Goal: Task Accomplishment & Management: Complete application form

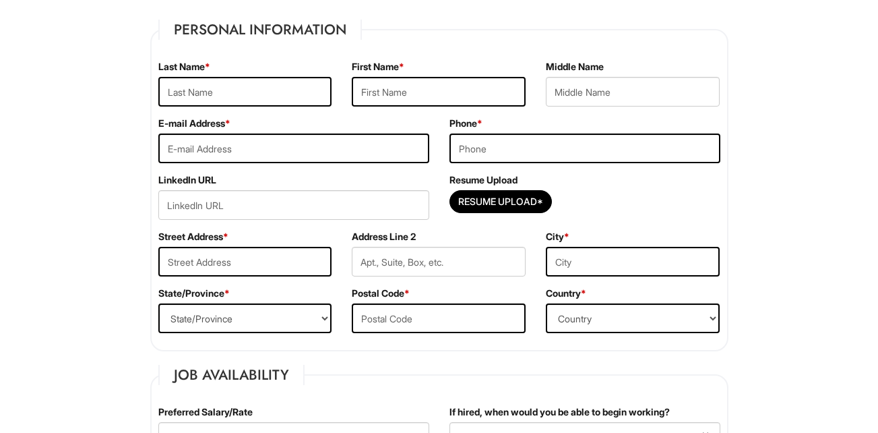
scroll to position [153, 0]
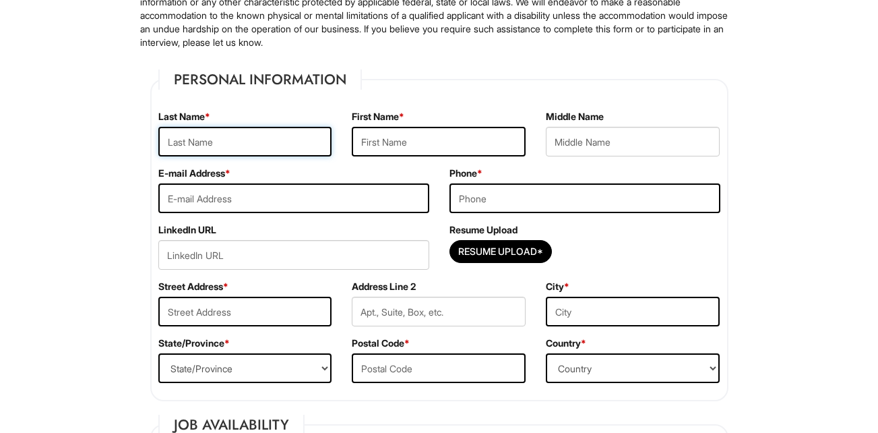
click at [288, 145] on input "text" at bounding box center [245, 142] width 174 height 30
type input "Campbell Jr."
type input "William Lee"
type input "williamleecampbell826@gmail.com"
type input "2153038439"
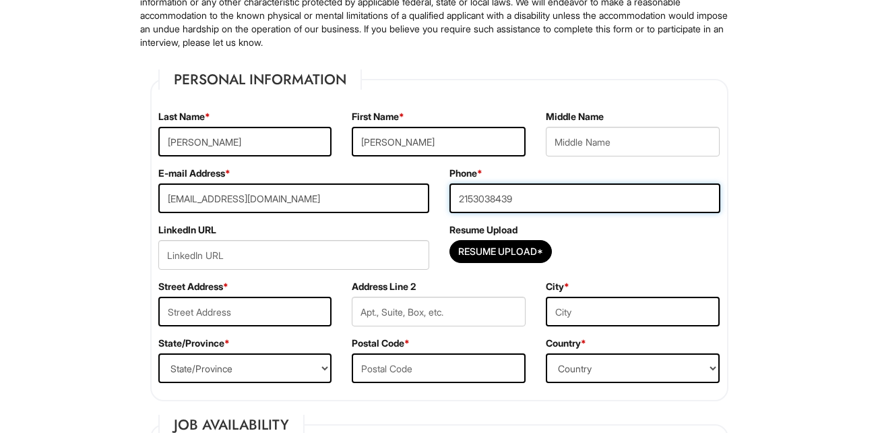
type input "1350 Colwyn ST"
type input "1350 Colwyn Sterret"
type input "Philadelphia"
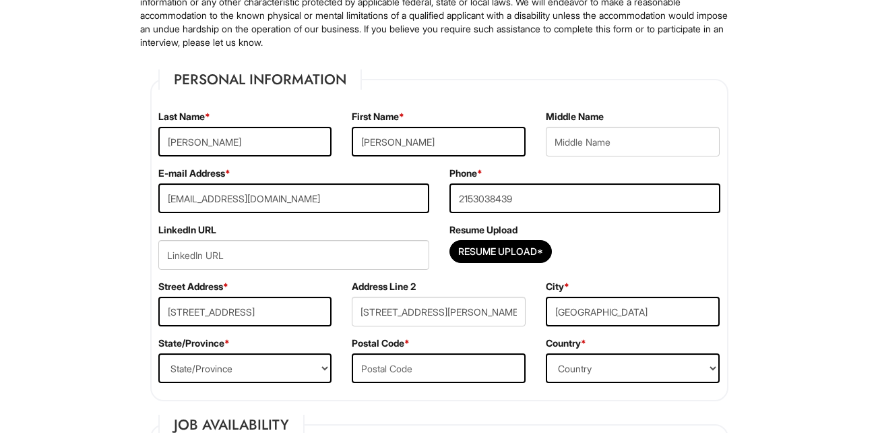
type input "19140"
select select "United States of America"
click at [566, 138] on input "text" at bounding box center [633, 142] width 174 height 30
type input "Lee"
click at [432, 144] on input "William Lee" at bounding box center [439, 142] width 174 height 30
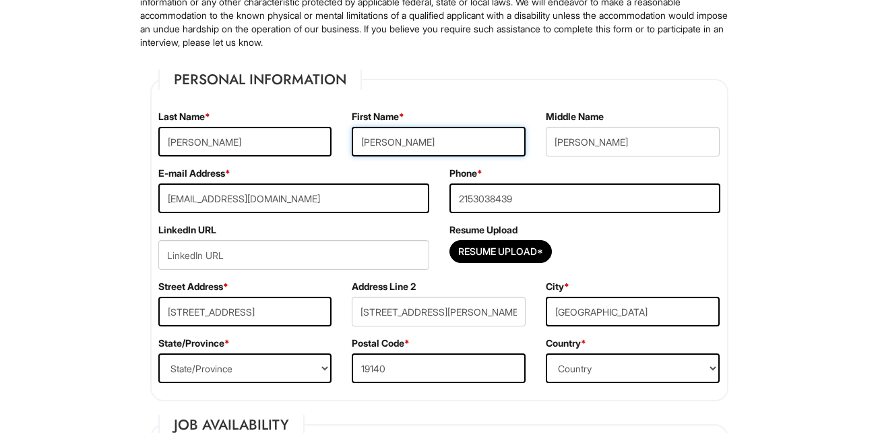
type input "William"
click at [268, 198] on input "williamleecampbell826@gmail.com" at bounding box center [293, 198] width 271 height 30
type input "williamleecampbelljr@gmail.com"
click at [473, 195] on input "2153038439" at bounding box center [585, 198] width 271 height 30
click at [494, 196] on input "215-3038439" at bounding box center [585, 198] width 271 height 30
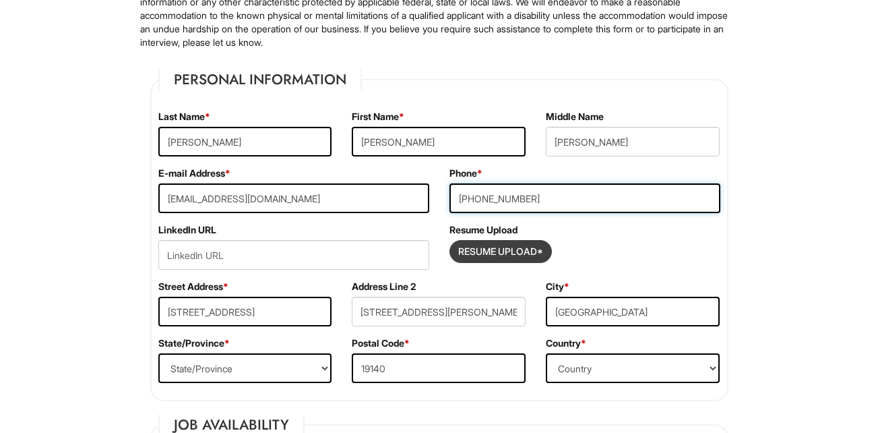
type input "215-303-8439"
click at [497, 246] on input "Resume Upload*" at bounding box center [500, 252] width 101 height 22
type input "C:\fakepath\PA CAREERLINK RESUME 2025.docx"
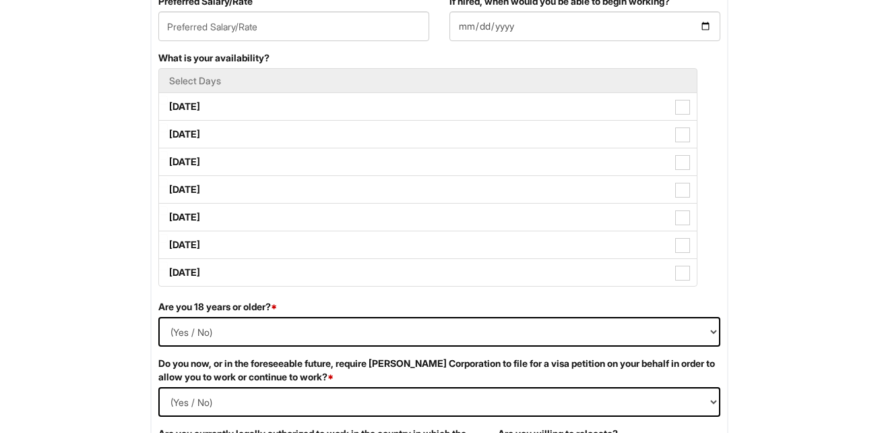
scroll to position [609, 0]
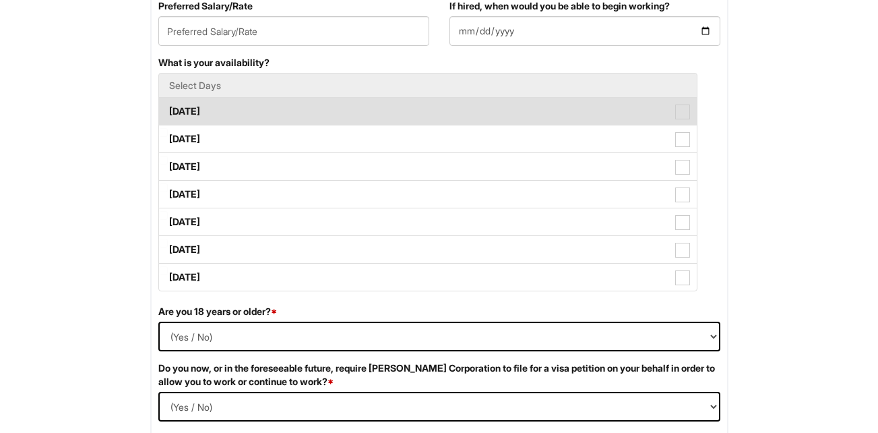
click at [686, 114] on span at bounding box center [683, 111] width 15 height 15
click at [168, 109] on Available_Monday "Monday" at bounding box center [163, 104] width 9 height 9
checkbox Available_Monday "true"
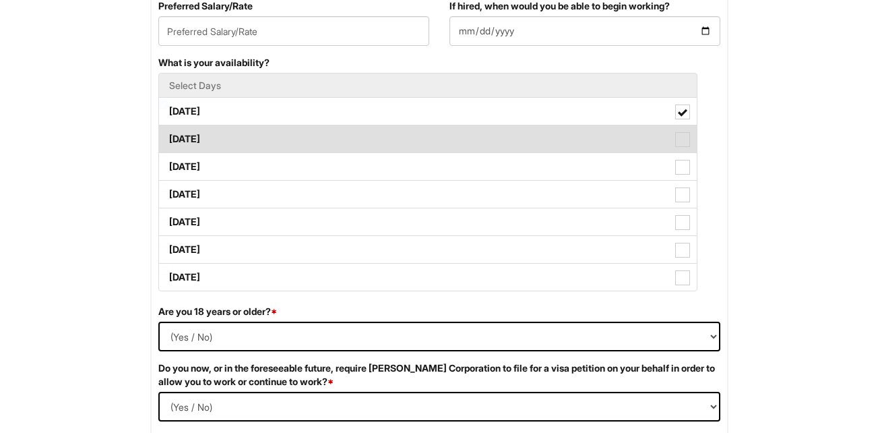
click at [688, 136] on span at bounding box center [683, 139] width 15 height 15
click at [168, 136] on Available_Tuesday "Tuesday" at bounding box center [163, 132] width 9 height 9
checkbox Available_Tuesday "true"
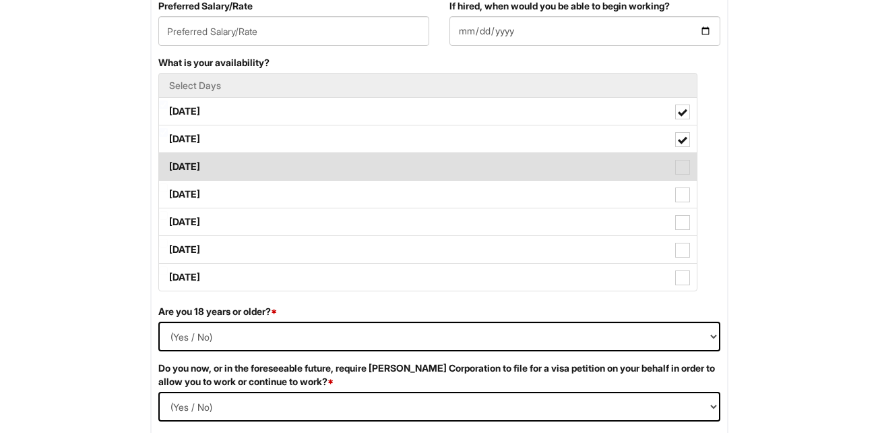
click at [688, 165] on span at bounding box center [683, 167] width 15 height 15
click at [168, 164] on Available_Wednesday "Wednesday" at bounding box center [163, 160] width 9 height 9
checkbox Available_Wednesday "true"
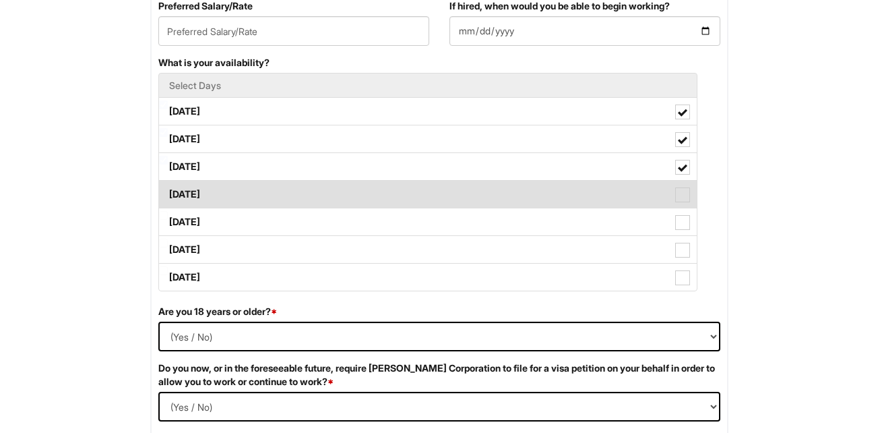
click at [689, 193] on span at bounding box center [683, 194] width 15 height 15
click at [168, 192] on Available_Thursday "Thursday" at bounding box center [163, 187] width 9 height 9
checkbox Available_Thursday "true"
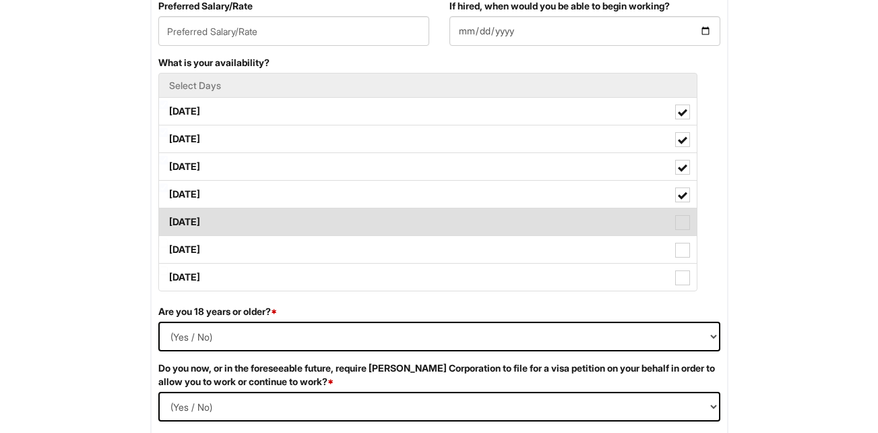
click at [683, 220] on span at bounding box center [683, 222] width 15 height 15
click at [168, 220] on Available_Friday "Friday" at bounding box center [163, 215] width 9 height 9
checkbox Available_Friday "true"
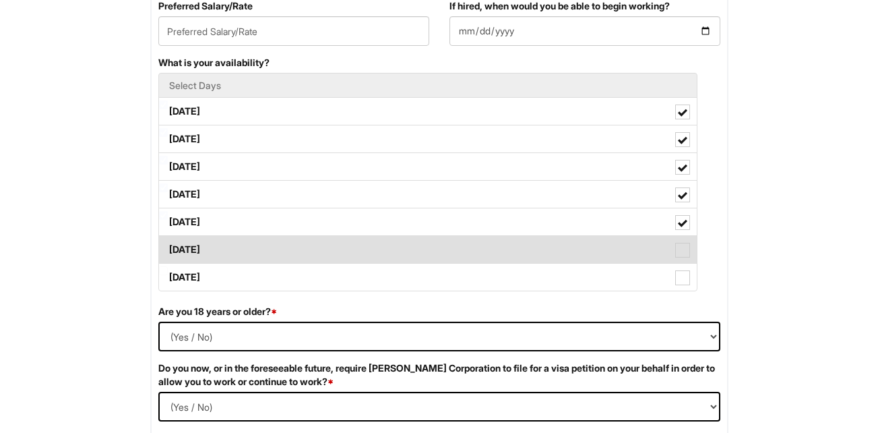
click at [690, 251] on label "Saturday" at bounding box center [428, 249] width 538 height 27
click at [168, 247] on Available_Saturday "Saturday" at bounding box center [163, 243] width 9 height 9
checkbox Available_Saturday "true"
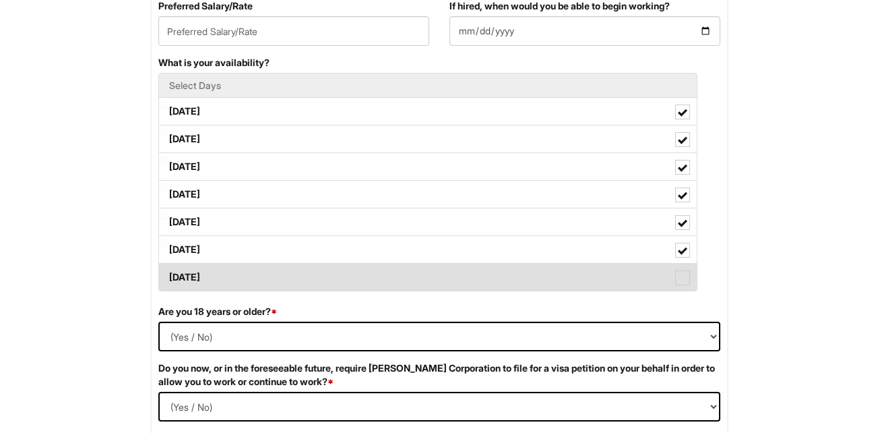
click at [686, 276] on span at bounding box center [683, 277] width 15 height 15
click at [168, 275] on Available_Sunday "Sunday" at bounding box center [163, 270] width 9 height 9
checkbox Available_Sunday "true"
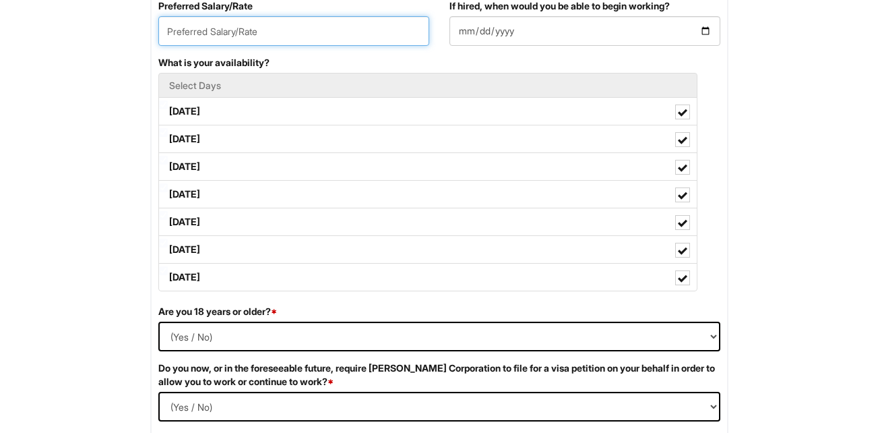
click at [278, 24] on input "text" at bounding box center [293, 31] width 271 height 30
click at [183, 33] on input "$19.00 per hour" at bounding box center [293, 31] width 271 height 30
type input "$16.00 per hour"
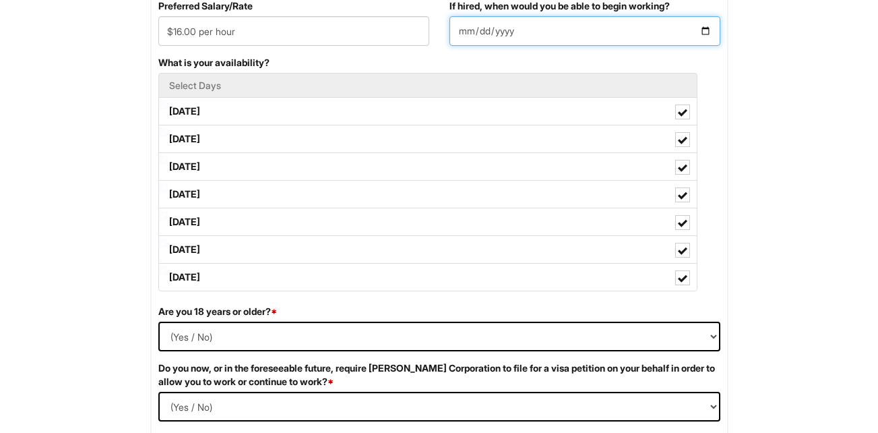
click at [707, 34] on input "If hired, when would you be able to begin working?" at bounding box center [585, 31] width 271 height 30
type input "2025-09-08"
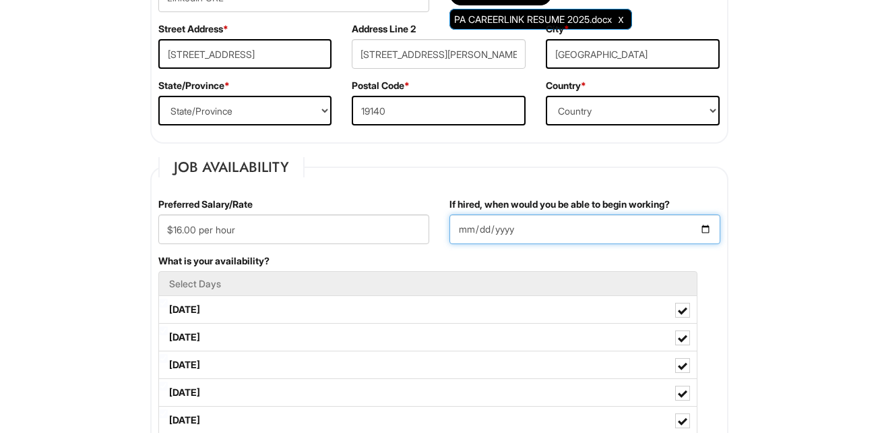
scroll to position [406, 0]
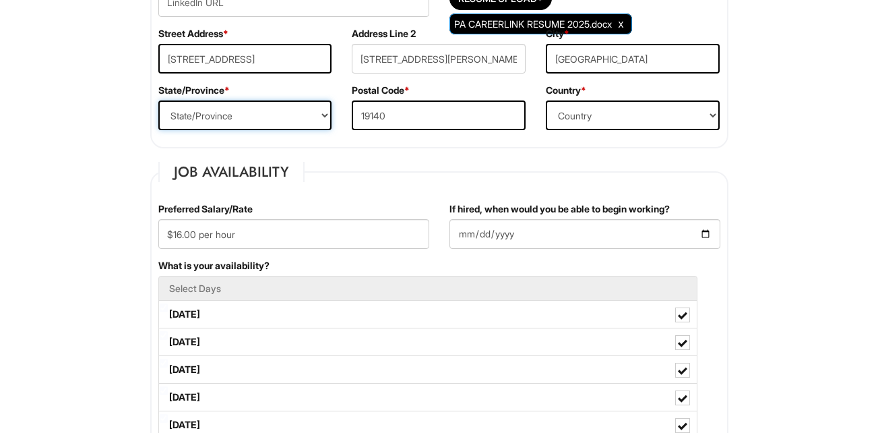
click at [296, 115] on select "State/Province ALABAMA ALASKA ARIZONA ARKANSAS CALIFORNIA COLORADO CONNECTICUT …" at bounding box center [245, 115] width 174 height 30
select select "PA"
click at [158, 100] on select "State/Province ALABAMA ALASKA ARIZONA ARKANSAS CALIFORNIA COLORADO CONNECTICUT …" at bounding box center [245, 115] width 174 height 30
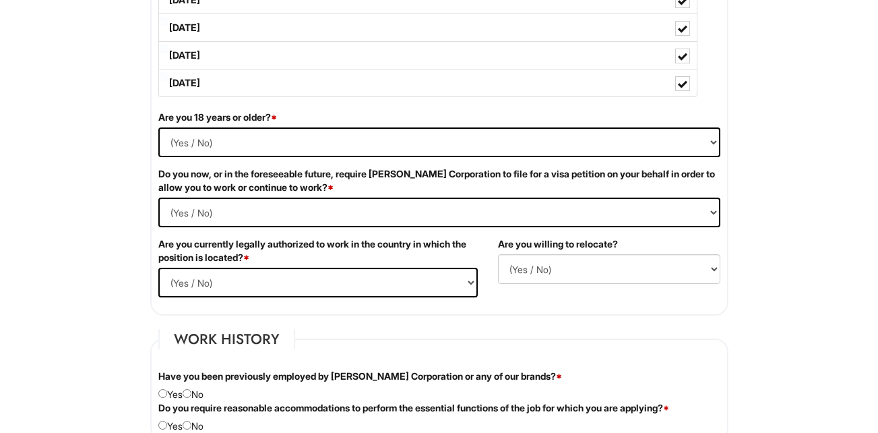
scroll to position [808, 0]
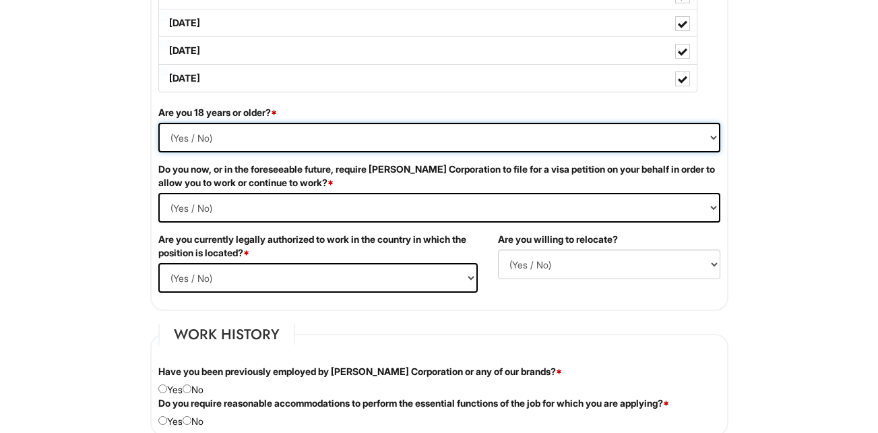
click at [180, 136] on select "(Yes / No) Yes No" at bounding box center [439, 138] width 562 height 30
click at [158, 123] on select "(Yes / No) Yes No" at bounding box center [439, 138] width 562 height 30
click at [181, 138] on select "(Yes / No) Yes No" at bounding box center [439, 138] width 562 height 30
select select "Yes"
click at [158, 123] on select "(Yes / No) Yes No" at bounding box center [439, 138] width 562 height 30
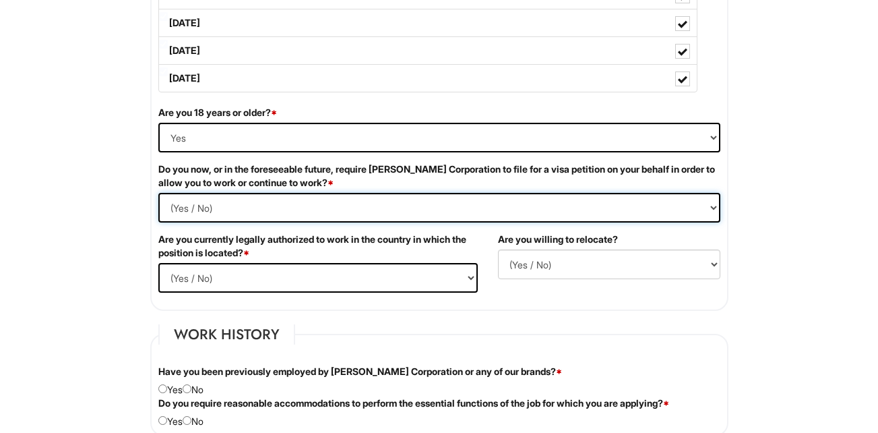
click at [204, 208] on Required "(Yes / No) Yes No" at bounding box center [439, 208] width 562 height 30
select Required "No"
click at [158, 193] on Required "(Yes / No) Yes No" at bounding box center [439, 208] width 562 height 30
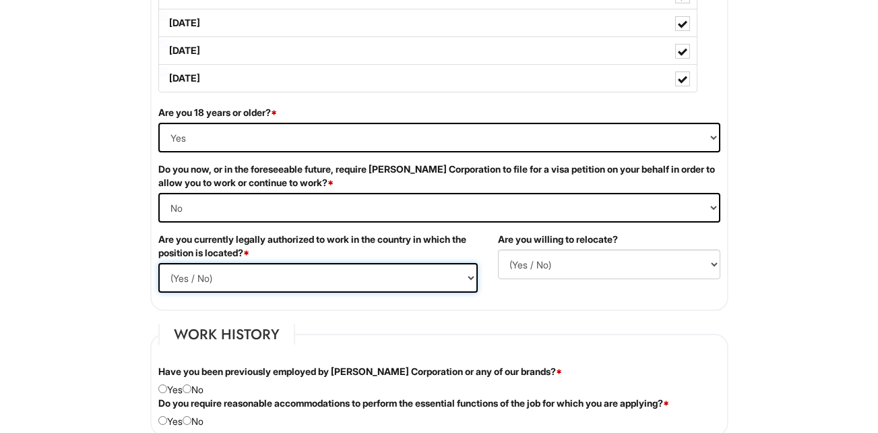
click at [182, 275] on select "(Yes / No) Yes No" at bounding box center [318, 278] width 320 height 30
select select "Yes"
click at [158, 263] on select "(Yes / No) Yes No" at bounding box center [318, 278] width 320 height 30
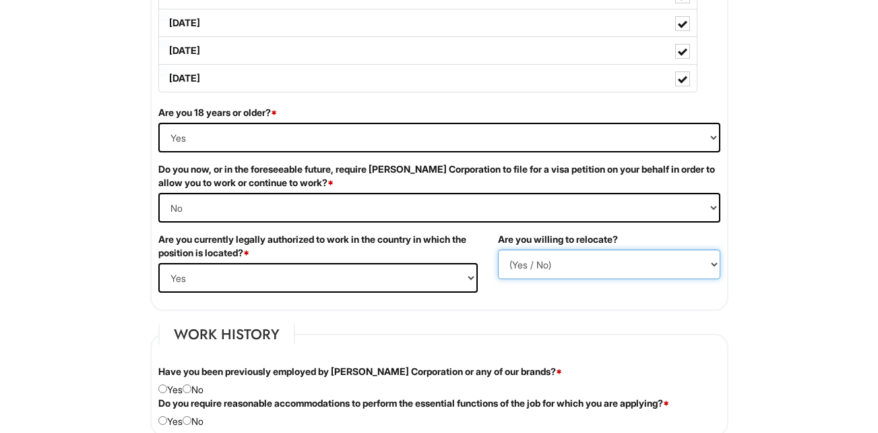
click at [542, 262] on select "(Yes / No) No Yes" at bounding box center [609, 264] width 222 height 30
select select "N"
click at [498, 249] on select "(Yes / No) No Yes" at bounding box center [609, 264] width 222 height 30
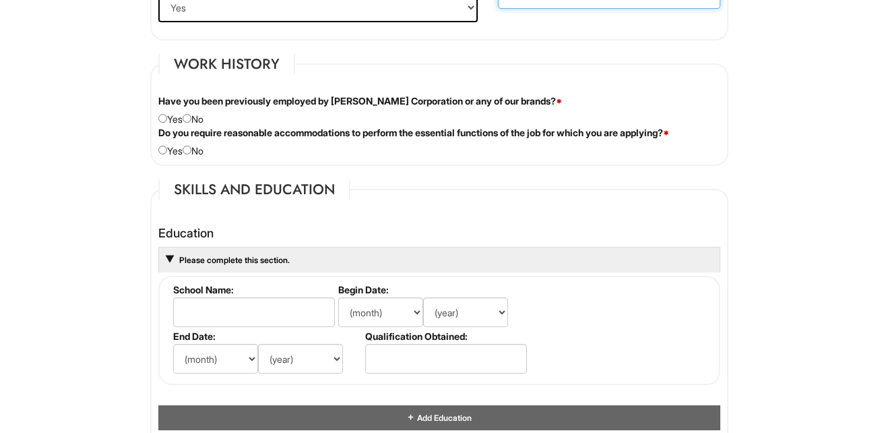
scroll to position [1083, 0]
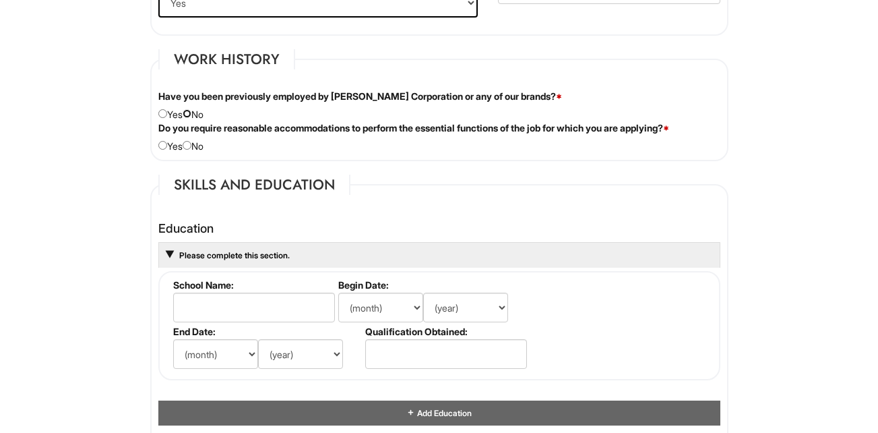
click at [191, 112] on input "radio" at bounding box center [187, 113] width 9 height 9
radio input "true"
click at [163, 146] on input "radio" at bounding box center [162, 145] width 9 height 9
radio input "true"
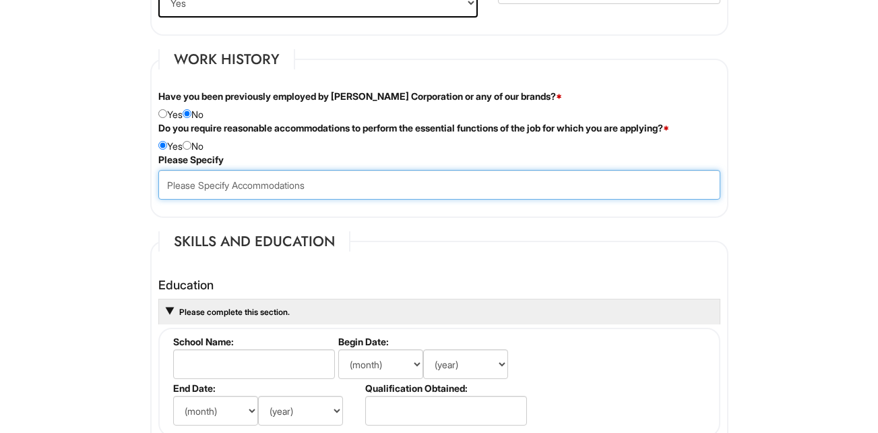
click at [216, 183] on input "text" at bounding box center [439, 185] width 562 height 30
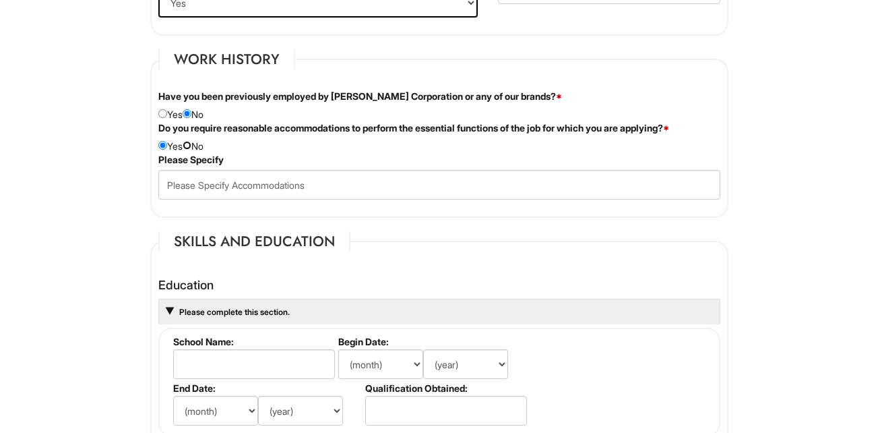
click at [191, 146] on input "radio" at bounding box center [187, 145] width 9 height 9
radio input "true"
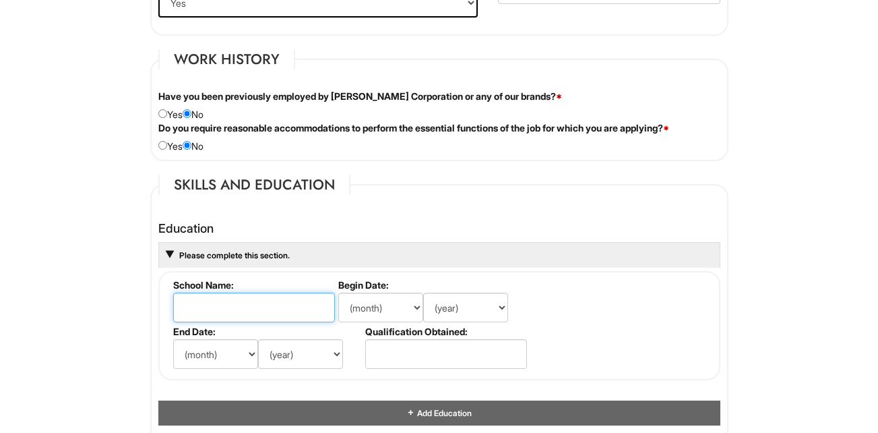
click at [304, 315] on input "text" at bounding box center [254, 308] width 162 height 30
type input "Chester High School"
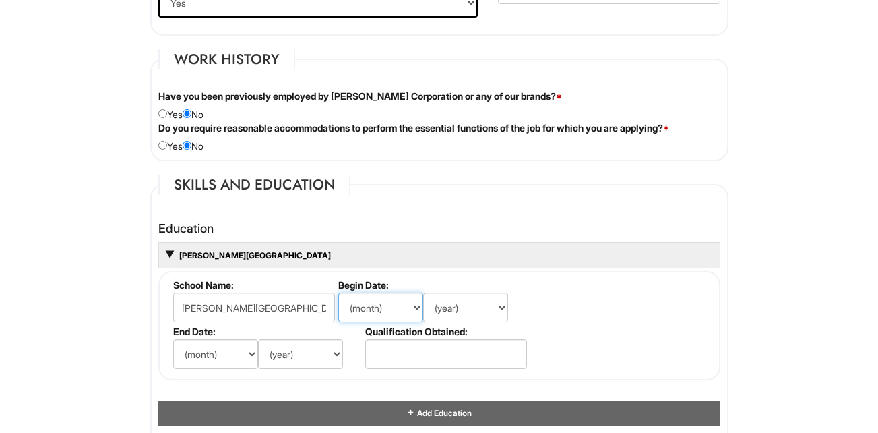
click at [403, 313] on select "(month) Jan Feb Mar Apr May Jun Jul Aug Sep Oct Nov Dec" at bounding box center [380, 308] width 85 height 30
click at [338, 293] on select "(month) Jan Feb Mar Apr May Jun Jul Aug Sep Oct Nov Dec" at bounding box center [380, 308] width 85 height 30
click at [465, 315] on select "(year) 2029 2028 2027 2026 2025 2024 2023 2022 2021 2020 2019 2018 2017 2016 20…" at bounding box center [465, 308] width 85 height 30
click at [394, 301] on select "(month) Jan Feb Mar Apr May Jun Jul Aug Sep Oct Nov Dec" at bounding box center [380, 308] width 85 height 30
select select "9"
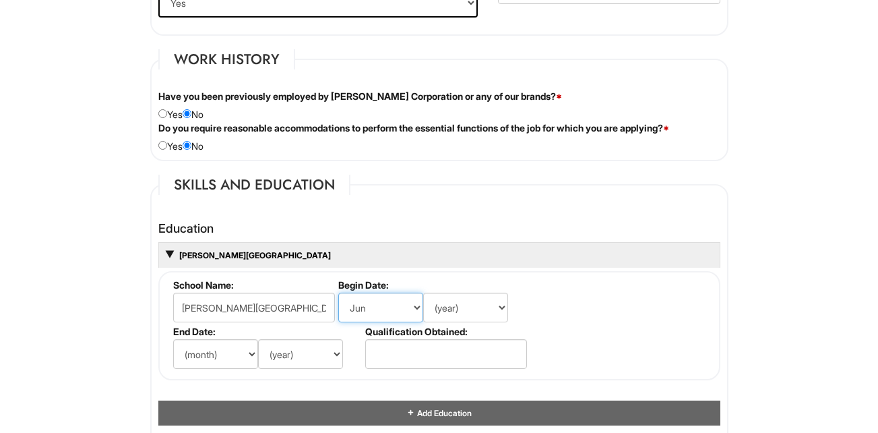
click at [338, 293] on select "(month) Jan Feb Mar Apr May Jun Jul Aug Sep Oct Nov Dec" at bounding box center [380, 308] width 85 height 30
click at [458, 310] on select "(year) 2029 2028 2027 2026 2025 2024 2023 2022 2021 2020 2019 2018 2017 2016 20…" at bounding box center [465, 308] width 85 height 30
select select "1993"
click at [423, 293] on select "(year) 2029 2028 2027 2026 2025 2024 2023 2022 2021 2020 2019 2018 2017 2016 20…" at bounding box center [465, 308] width 85 height 30
click at [230, 356] on select "(month) Jan Feb Mar Apr May Jun Jul Aug Sep Oct Nov Dec" at bounding box center [215, 354] width 85 height 30
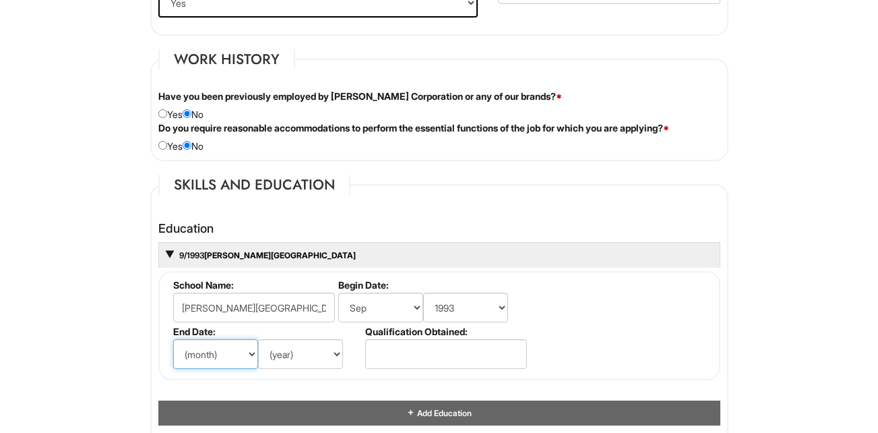
select select "6"
click at [173, 339] on select "(month) Jan Feb Mar Apr May Jun Jul Aug Sep Oct Nov Dec" at bounding box center [215, 354] width 85 height 30
click at [320, 358] on select "(year) 2029 2028 2027 2026 2025 2024 2023 2022 2021 2020 2019 2018 2017 2016 20…" at bounding box center [300, 354] width 85 height 30
select select "1997"
click at [258, 339] on select "(year) 2029 2028 2027 2026 2025 2024 2023 2022 2021 2020 2019 2018 2017 2016 20…" at bounding box center [300, 354] width 85 height 30
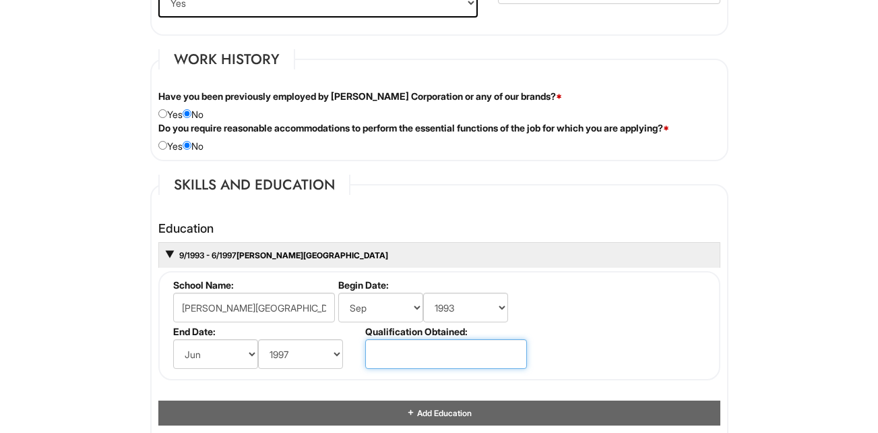
click at [380, 353] on input "text" at bounding box center [446, 354] width 162 height 30
type input "High School Diploma"
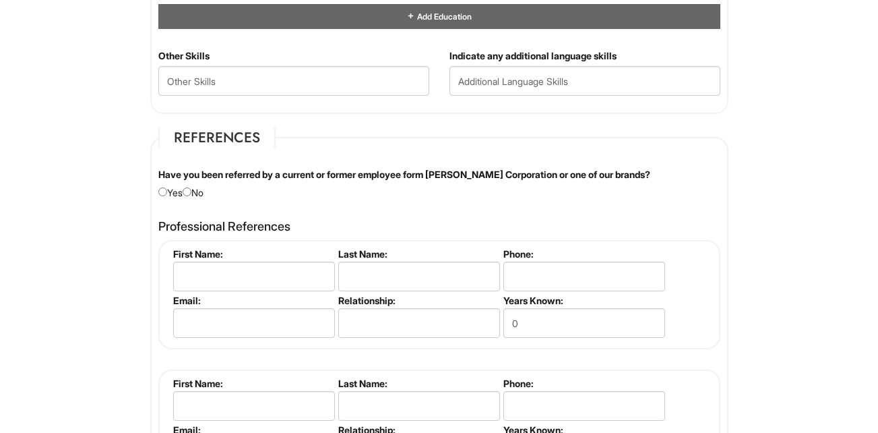
scroll to position [1484, 0]
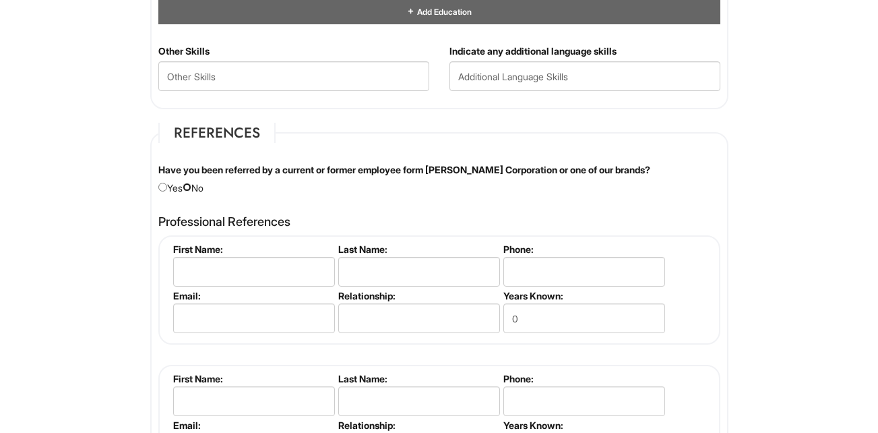
click at [191, 187] on input "radio" at bounding box center [187, 187] width 9 height 9
radio input "true"
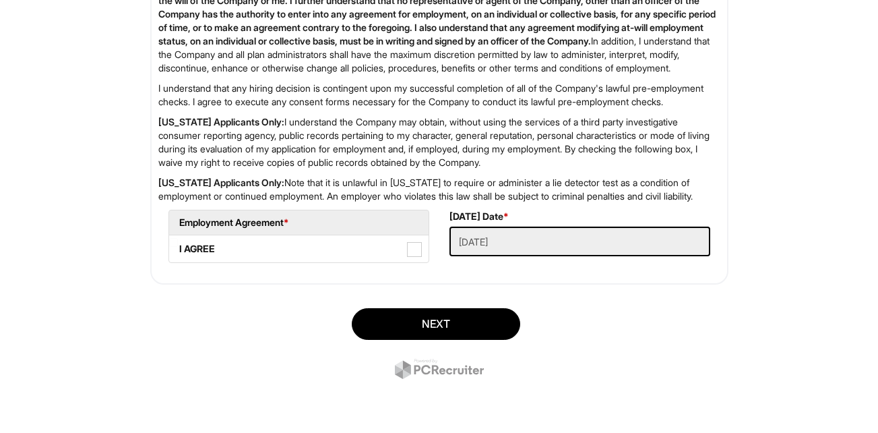
scroll to position [2255, 0]
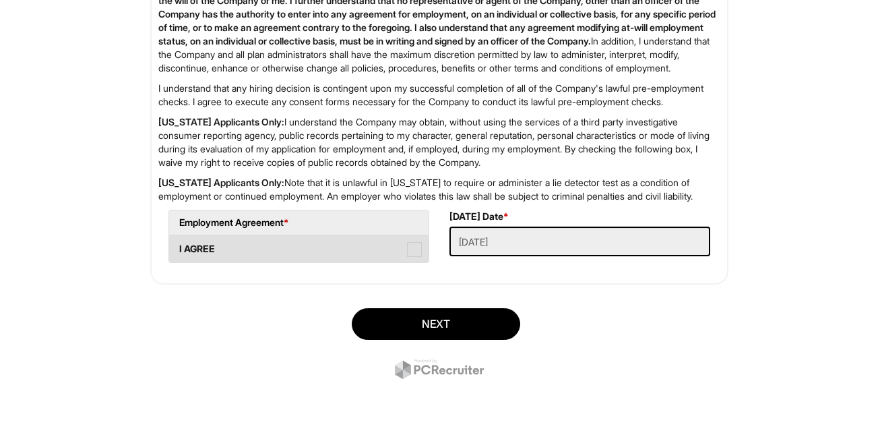
click at [417, 251] on span at bounding box center [414, 249] width 15 height 15
click at [178, 247] on AGREE "I AGREE" at bounding box center [173, 242] width 9 height 9
checkbox AGREE "true"
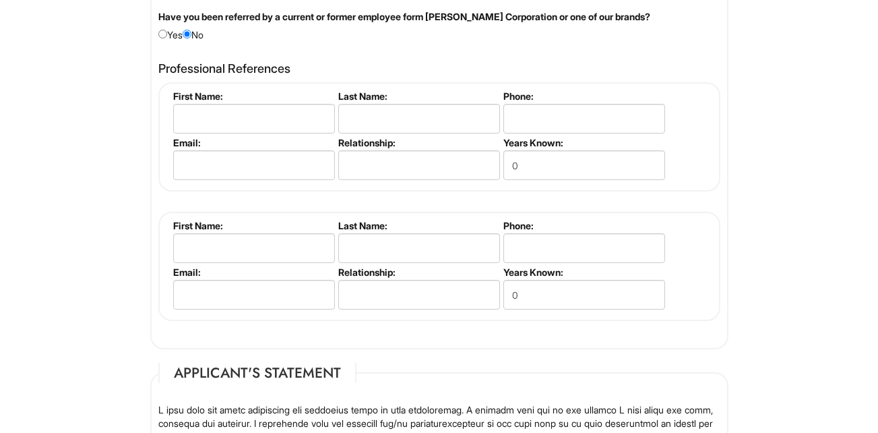
scroll to position [1633, 0]
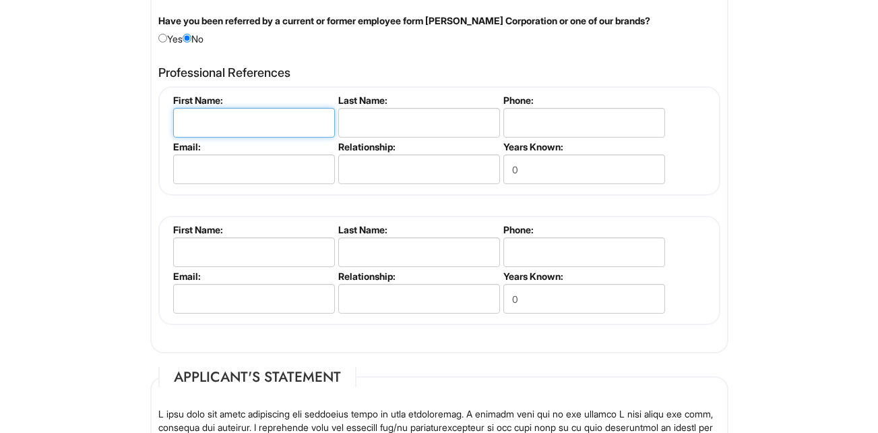
click at [318, 126] on input "text" at bounding box center [254, 123] width 162 height 30
type input "Sean"
type input "McCormick"
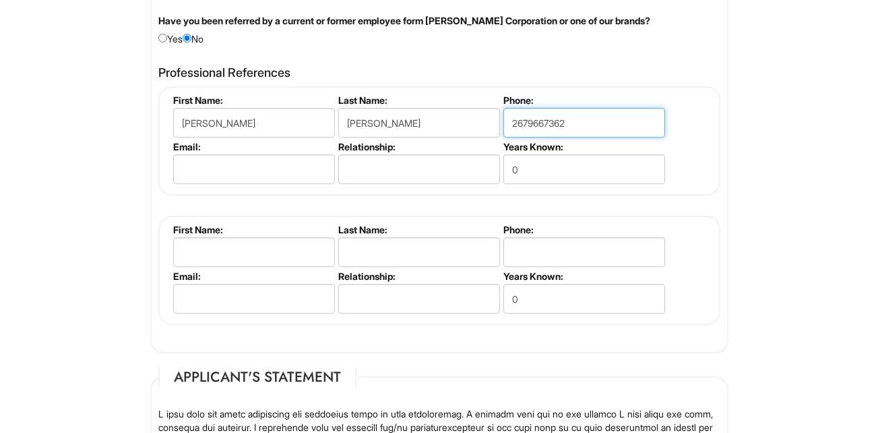
click at [530, 122] on input "2679667362" at bounding box center [585, 123] width 162 height 30
click at [551, 122] on input "267-9667362" at bounding box center [585, 123] width 162 height 30
type input "267-966-7362"
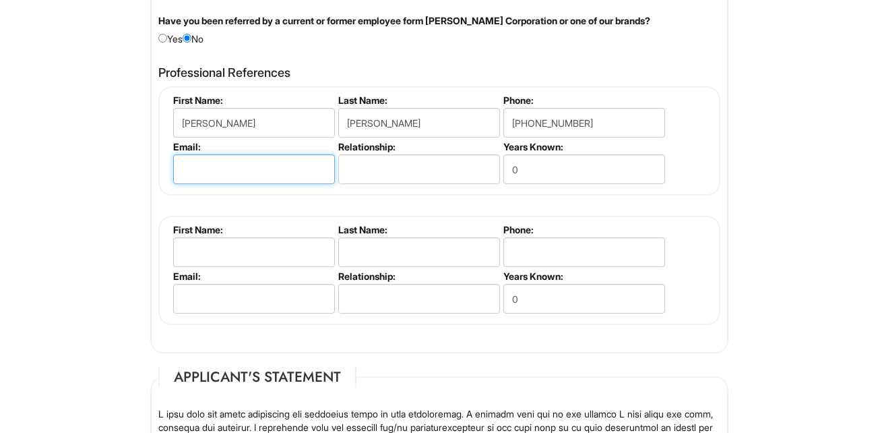
click at [301, 175] on input "email" at bounding box center [254, 169] width 162 height 30
type input "seanmccormick@redeemerseniorliving.com"
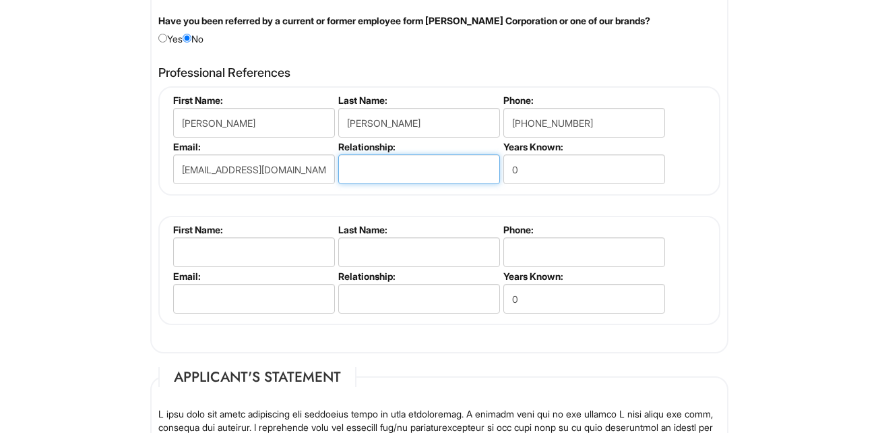
click at [371, 181] on input "text" at bounding box center [419, 169] width 162 height 30
type input "None"
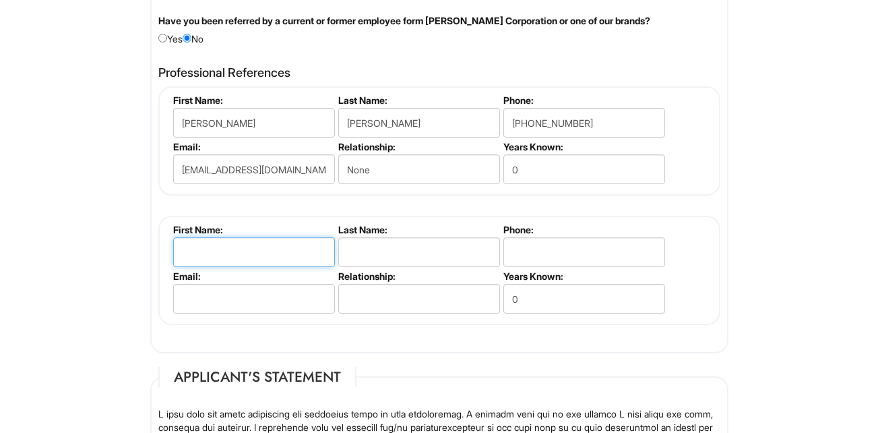
click at [262, 252] on input "text" at bounding box center [254, 252] width 162 height 30
type input "A"
type input "Kevin"
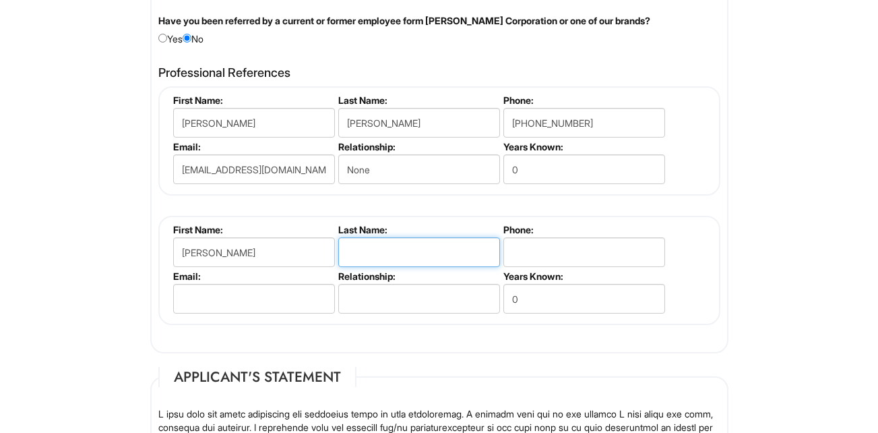
type input "Welch"
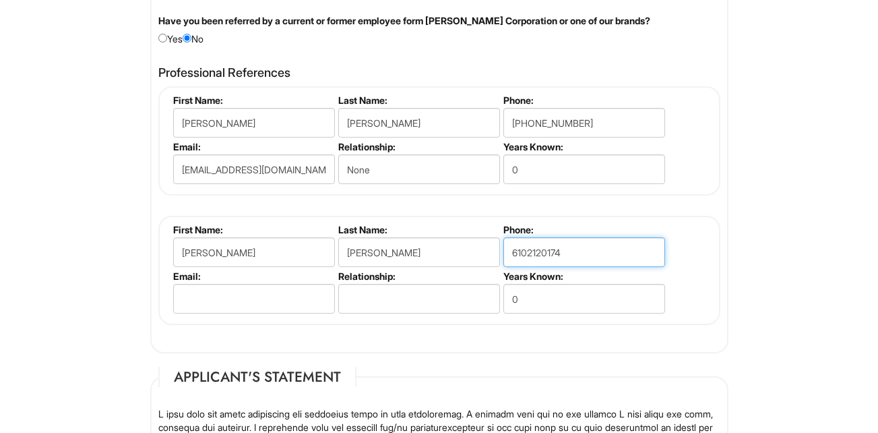
click at [530, 250] on input "6102120174" at bounding box center [585, 252] width 162 height 30
click at [545, 254] on input "610-2120174" at bounding box center [585, 252] width 162 height 30
type input "610-212-0174"
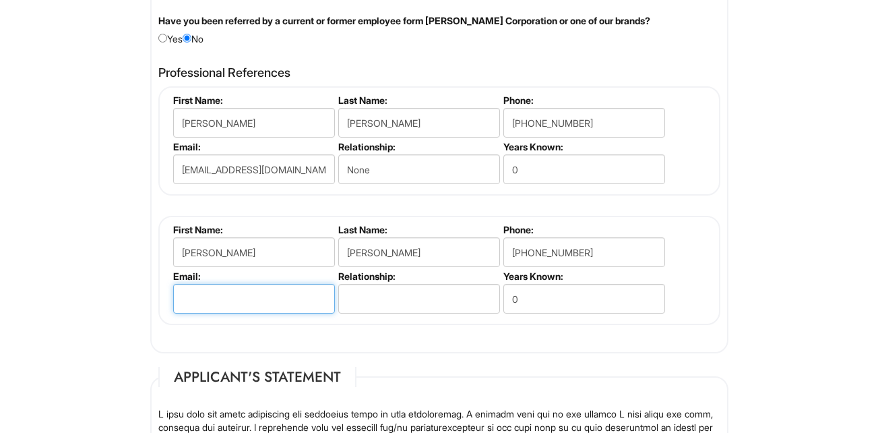
click at [315, 296] on input "email" at bounding box center [254, 299] width 162 height 30
type input "kevinwelch@anthologyseniorliving.com"
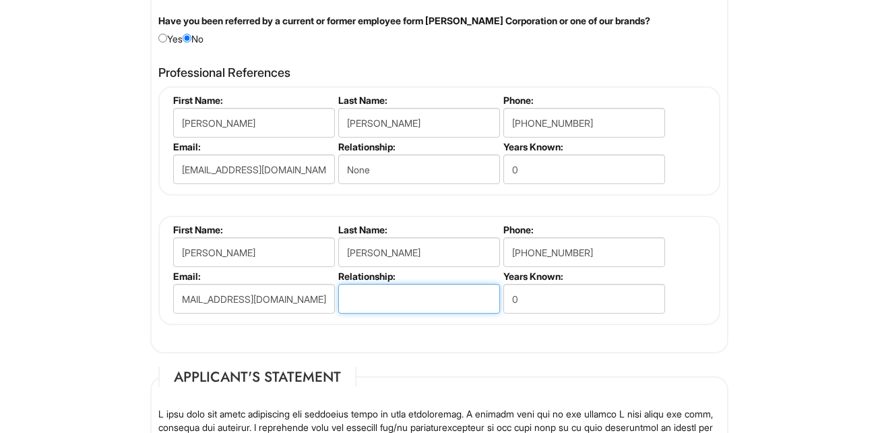
scroll to position [0, 0]
click at [363, 303] on input "text" at bounding box center [419, 299] width 162 height 30
type input "None"
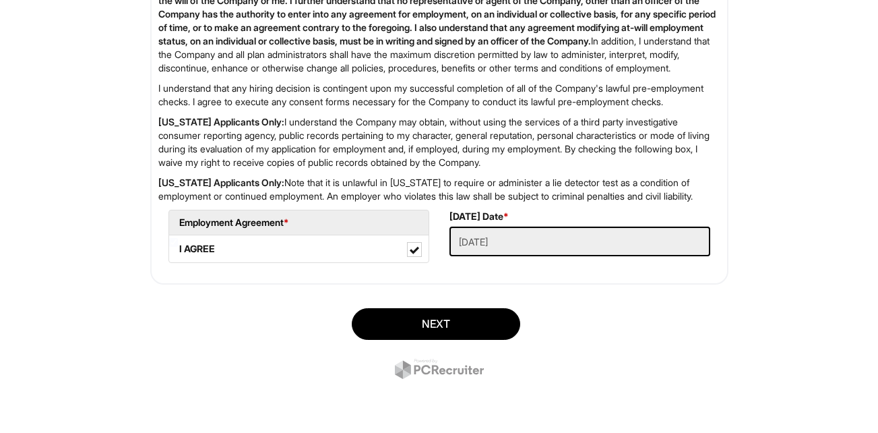
scroll to position [2255, 0]
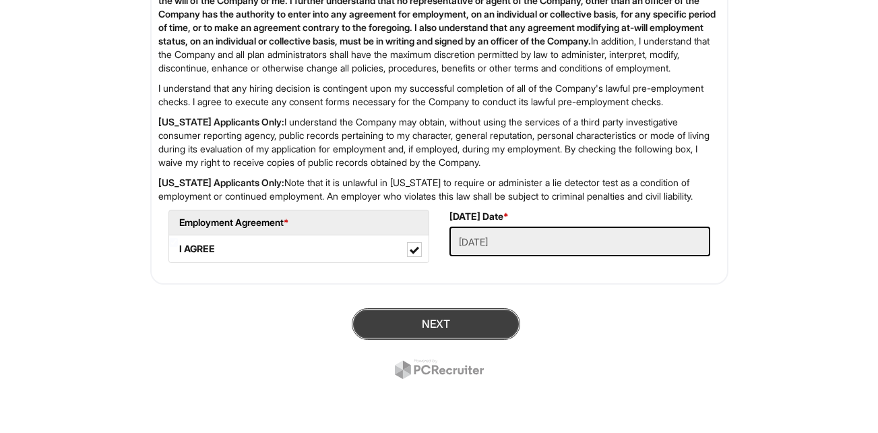
click at [466, 319] on button "Next" at bounding box center [436, 324] width 169 height 32
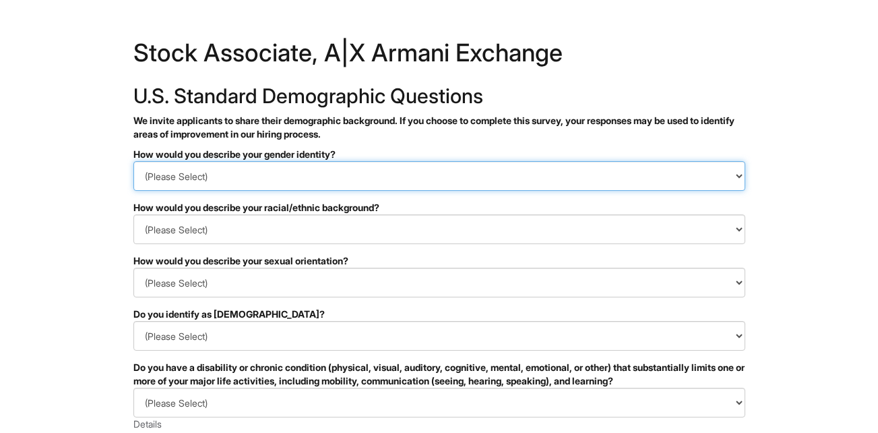
click at [452, 181] on select "(Please Select) Man Woman [DEMOGRAPHIC_DATA] I prefer to self-describe I don't …" at bounding box center [439, 176] width 612 height 30
select select "Man"
click at [133, 161] on select "(Please Select) Man Woman [DEMOGRAPHIC_DATA] I prefer to self-describe I don't …" at bounding box center [439, 176] width 612 height 30
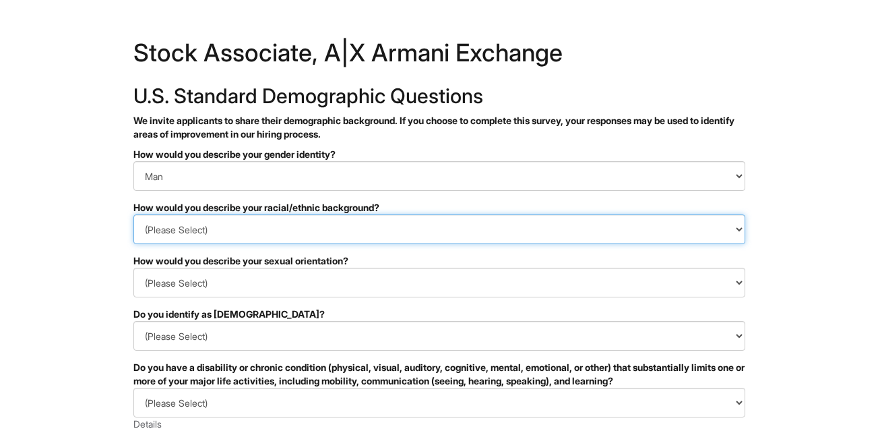
click at [431, 219] on select "(Please Select) [DEMOGRAPHIC_DATA] or of [DEMOGRAPHIC_DATA] descent [DEMOGRAPHI…" at bounding box center [439, 229] width 612 height 30
select select "Black or of [DEMOGRAPHIC_DATA] descent"
click at [133, 214] on select "(Please Select) [DEMOGRAPHIC_DATA] or of [DEMOGRAPHIC_DATA] descent [DEMOGRAPHI…" at bounding box center [439, 229] width 612 height 30
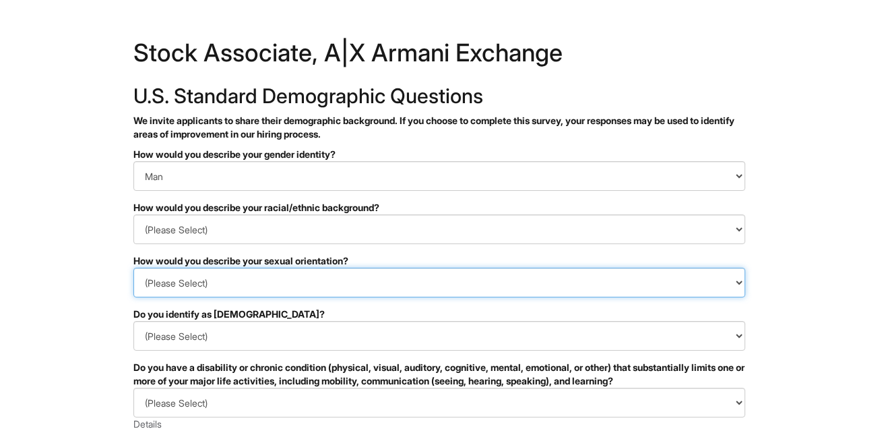
click at [348, 286] on select "(Please Select) [DEMOGRAPHIC_DATA] [DEMOGRAPHIC_DATA] and/or [DEMOGRAPHIC_DATA]…" at bounding box center [439, 283] width 612 height 30
select select "[DEMOGRAPHIC_DATA]"
click at [133, 268] on select "(Please Select) [DEMOGRAPHIC_DATA] [DEMOGRAPHIC_DATA] and/or [DEMOGRAPHIC_DATA]…" at bounding box center [439, 283] width 612 height 30
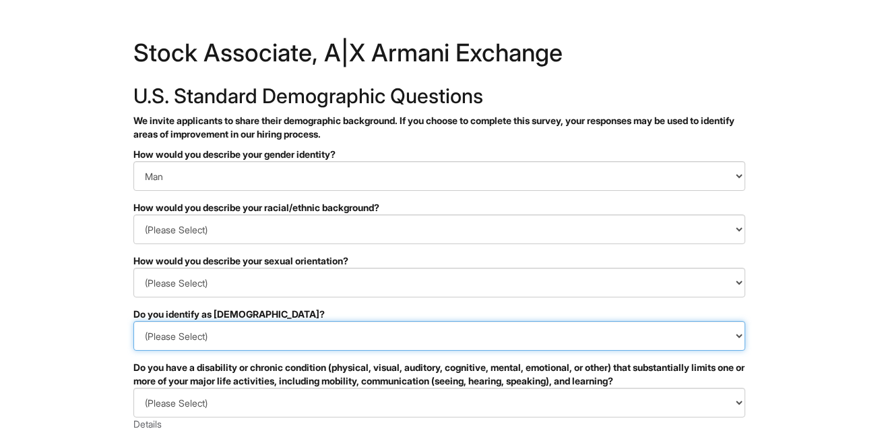
click at [376, 338] on select "(Please Select) Yes No I prefer to self-describe I don't wish to answer" at bounding box center [439, 336] width 612 height 30
select select "No"
click at [133, 321] on select "(Please Select) Yes No I prefer to self-describe I don't wish to answer" at bounding box center [439, 336] width 612 height 30
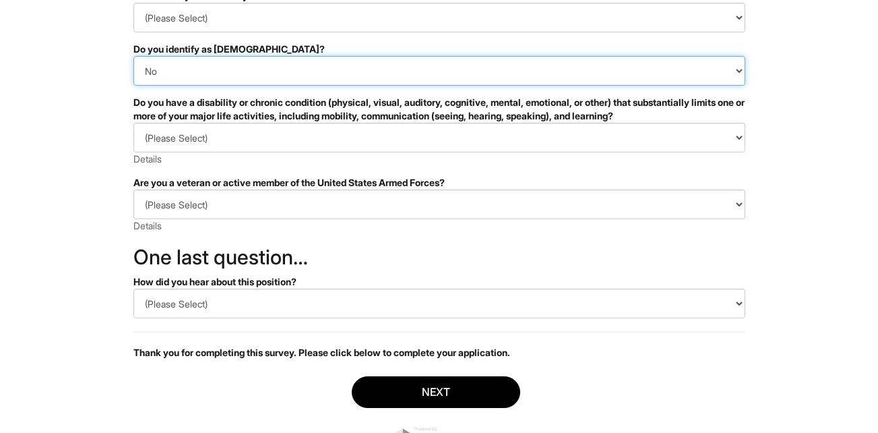
scroll to position [266, 0]
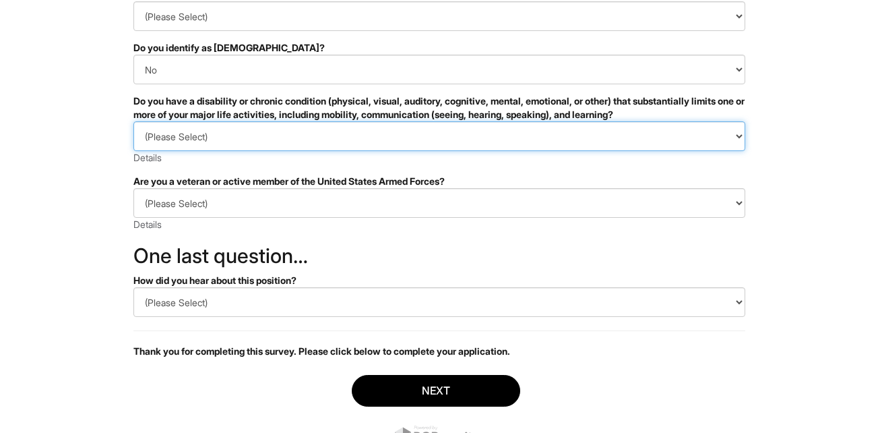
click at [458, 146] on select "(Please Select) YES, I HAVE A DISABILITY (or previously had a disability) NO, I…" at bounding box center [439, 136] width 612 height 30
select select "NO, I DON'T HAVE A DISABILITY"
click at [133, 121] on select "(Please Select) YES, I HAVE A DISABILITY (or previously had a disability) NO, I…" at bounding box center [439, 136] width 612 height 30
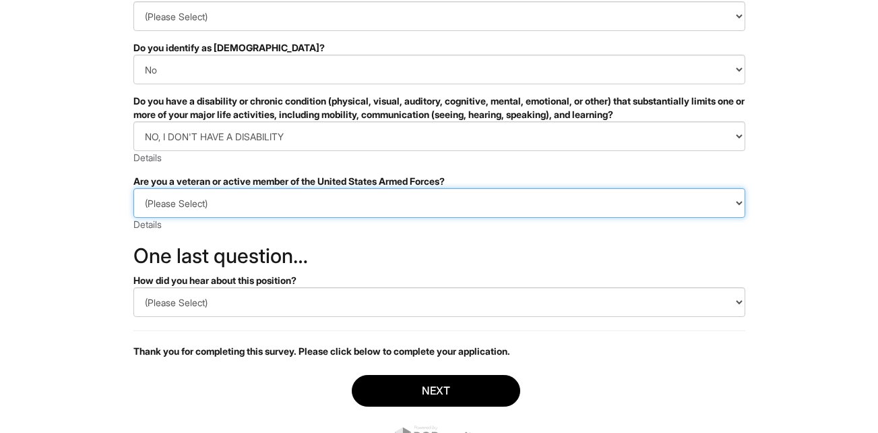
click at [336, 200] on select "(Please Select) I IDENTIFY AS ONE OR MORE OF THE CLASSIFICATIONS OF PROTECTED V…" at bounding box center [439, 203] width 612 height 30
select select "I AM NOT A PROTECTED VETERAN"
click at [133, 188] on select "(Please Select) I IDENTIFY AS ONE OR MORE OF THE CLASSIFICATIONS OF PROTECTED V…" at bounding box center [439, 203] width 612 height 30
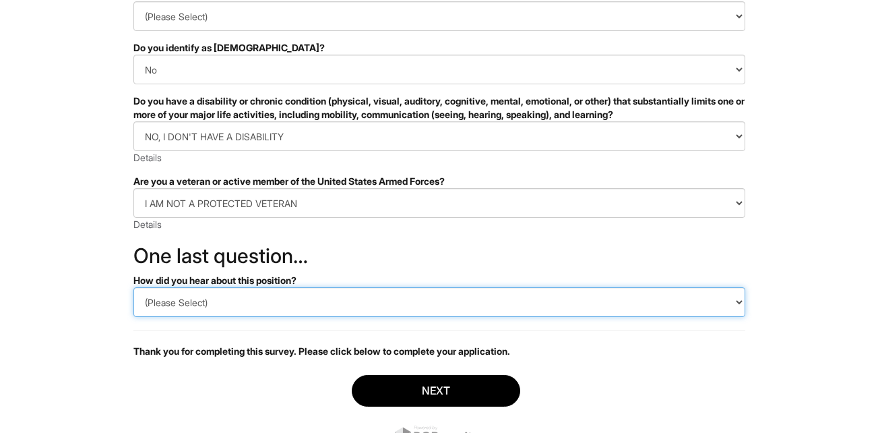
click at [258, 305] on select "(Please Select) CareerBuilder Indeed LinkedIn Monster Referral Other" at bounding box center [439, 302] width 612 height 30
select select "Other"
click at [133, 287] on select "(Please Select) CareerBuilder Indeed LinkedIn Monster Referral Other" at bounding box center [439, 302] width 612 height 30
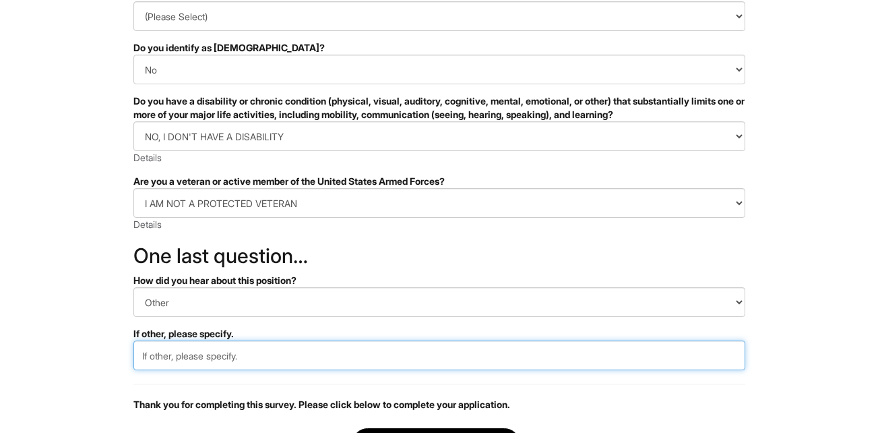
click at [197, 356] on input "text" at bounding box center [439, 355] width 612 height 30
type input "[DOMAIN_NAME]"
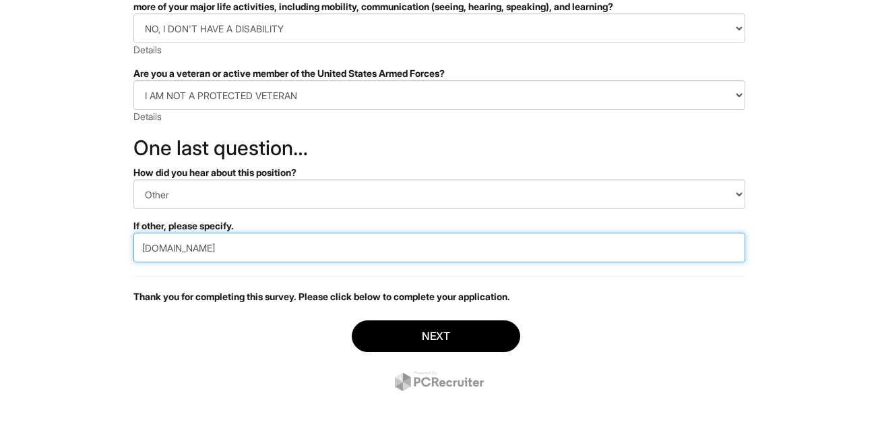
scroll to position [377, 0]
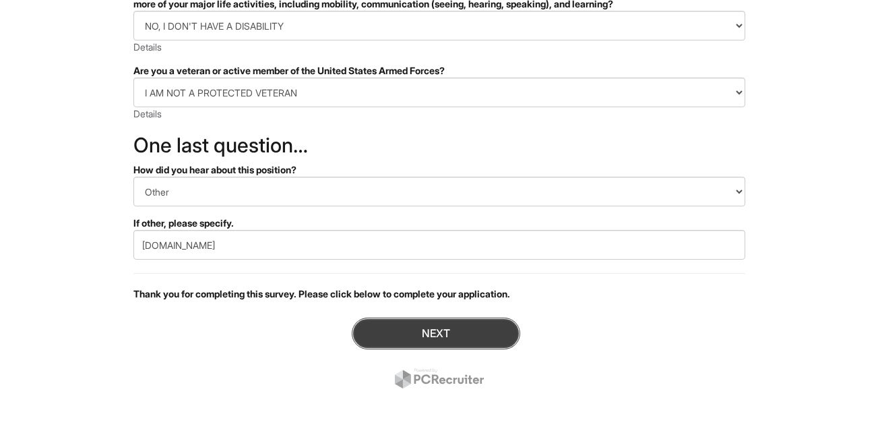
click at [456, 329] on button "Next" at bounding box center [436, 334] width 169 height 32
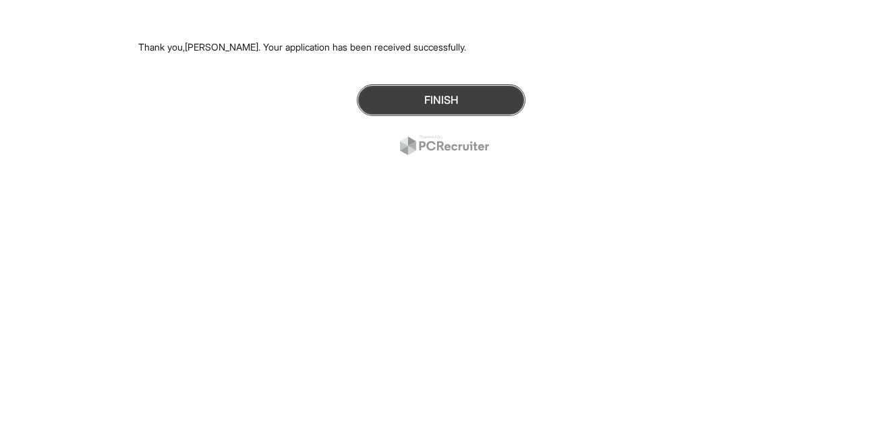
click at [496, 97] on button "Finish" at bounding box center [441, 100] width 169 height 32
